Goal: Information Seeking & Learning: Check status

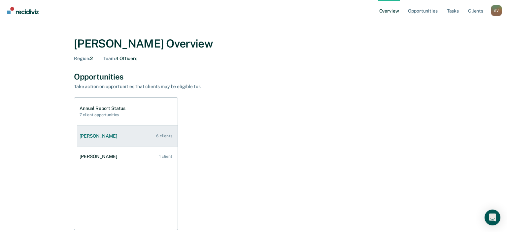
click at [108, 136] on div "[PERSON_NAME]" at bounding box center [99, 136] width 40 height 6
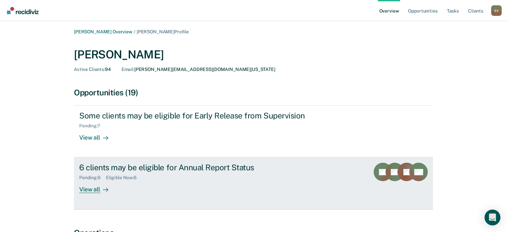
click at [96, 189] on div "View all" at bounding box center [97, 186] width 37 height 13
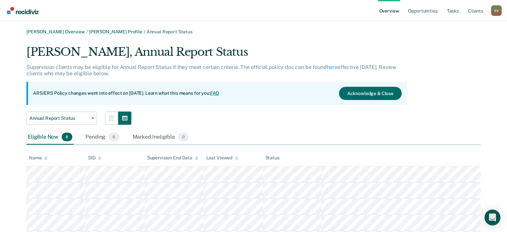
scroll to position [52, 0]
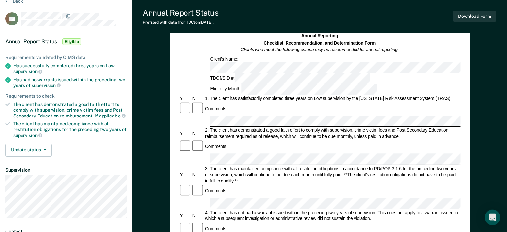
scroll to position [32, 0]
click at [255, 183] on div "Comments:" at bounding box center [319, 189] width 282 height 13
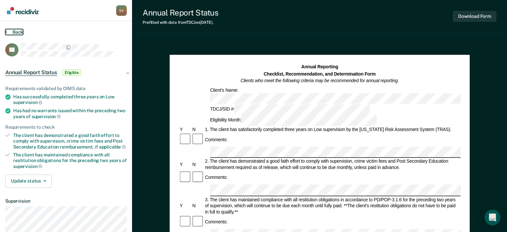
click at [6, 32] on icon at bounding box center [6, 31] width 2 height 5
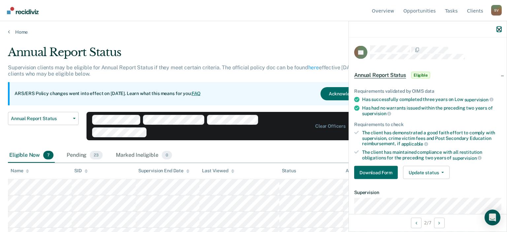
click at [498, 30] on icon "button" at bounding box center [498, 29] width 5 height 5
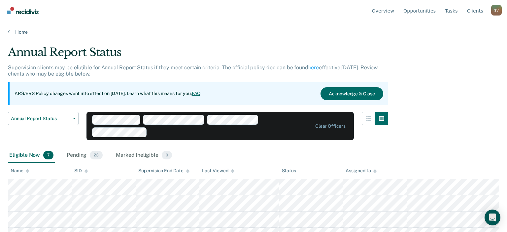
click at [341, 53] on div "Annual Report Status" at bounding box center [198, 55] width 380 height 19
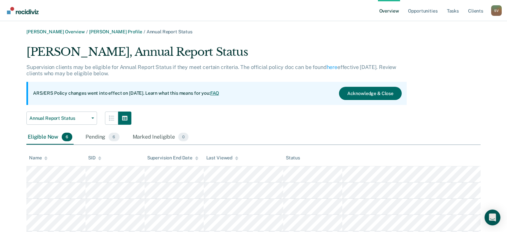
scroll to position [52, 0]
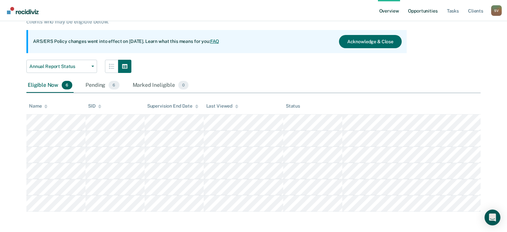
click at [419, 14] on link "Opportunities" at bounding box center [422, 10] width 32 height 21
